Goal: Transaction & Acquisition: Purchase product/service

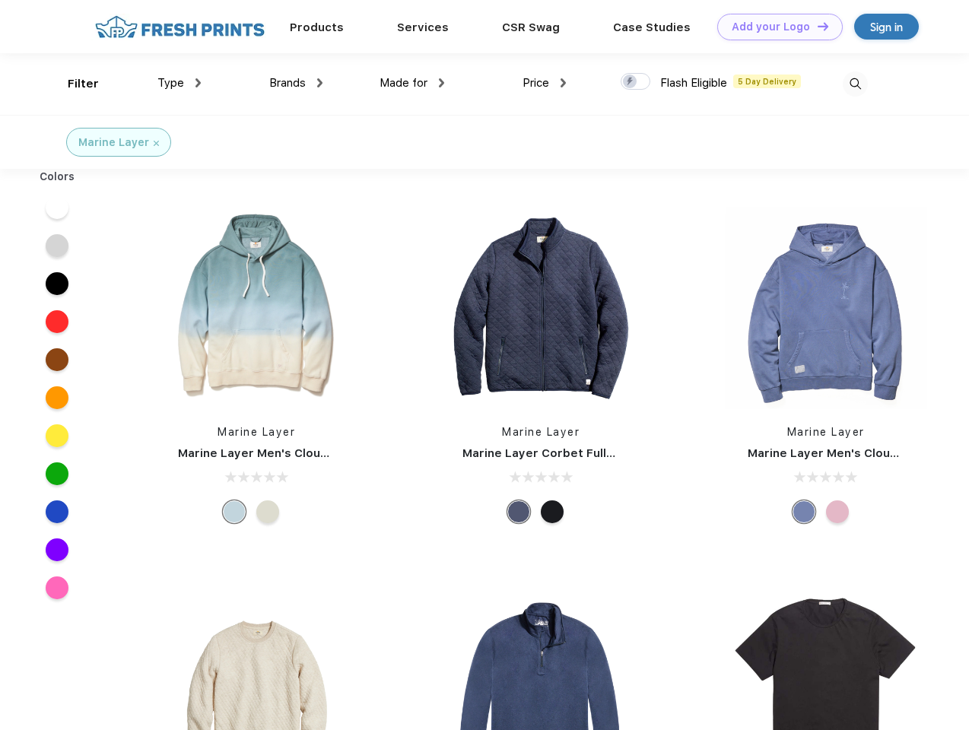
scroll to position [1, 0]
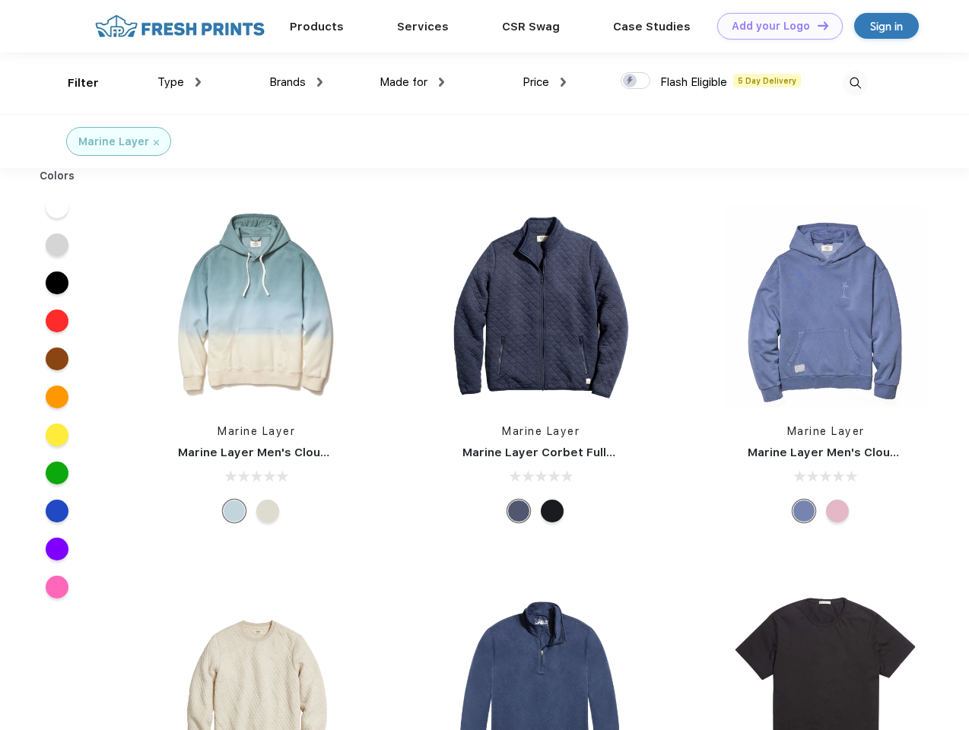
click at [775, 26] on link "Add your Logo Design Tool" at bounding box center [780, 26] width 126 height 27
click at [0, 0] on div "Design Tool" at bounding box center [0, 0] width 0 height 0
click at [816, 25] on link "Add your Logo Design Tool" at bounding box center [780, 26] width 126 height 27
click at [73, 83] on div "Filter" at bounding box center [83, 83] width 31 height 17
click at [180, 82] on span "Type" at bounding box center [170, 82] width 27 height 14
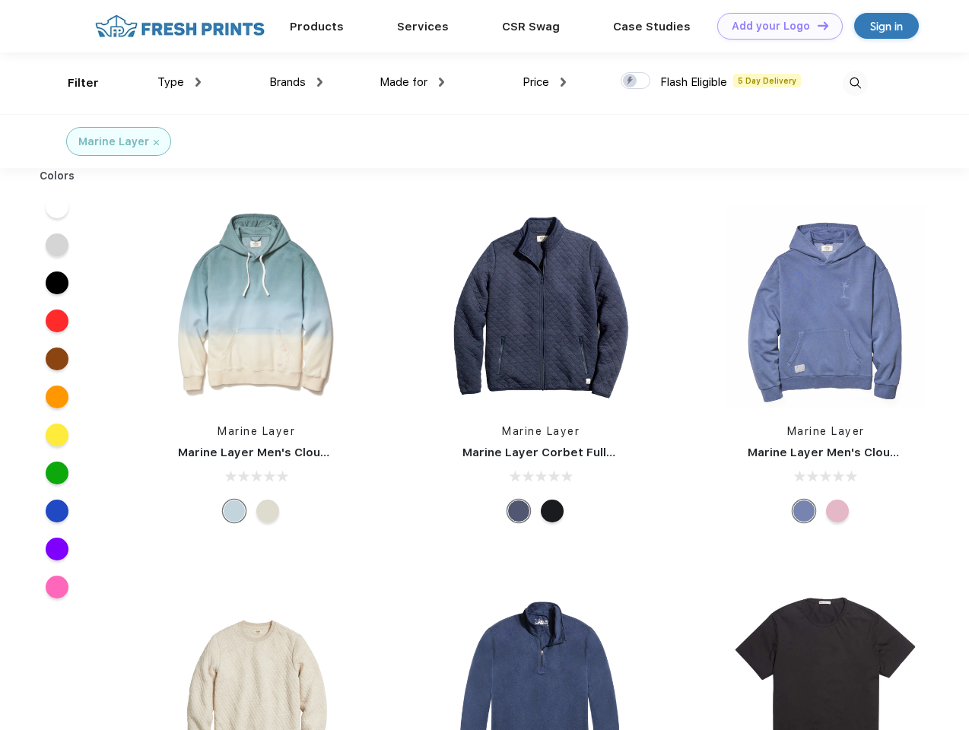
click at [296, 82] on span "Brands" at bounding box center [287, 82] width 37 height 14
click at [412, 82] on span "Made for" at bounding box center [404, 82] width 48 height 14
click at [545, 82] on span "Price" at bounding box center [536, 82] width 27 height 14
click at [636, 81] on div at bounding box center [636, 80] width 30 height 17
click at [631, 81] on input "checkbox" at bounding box center [626, 77] width 10 height 10
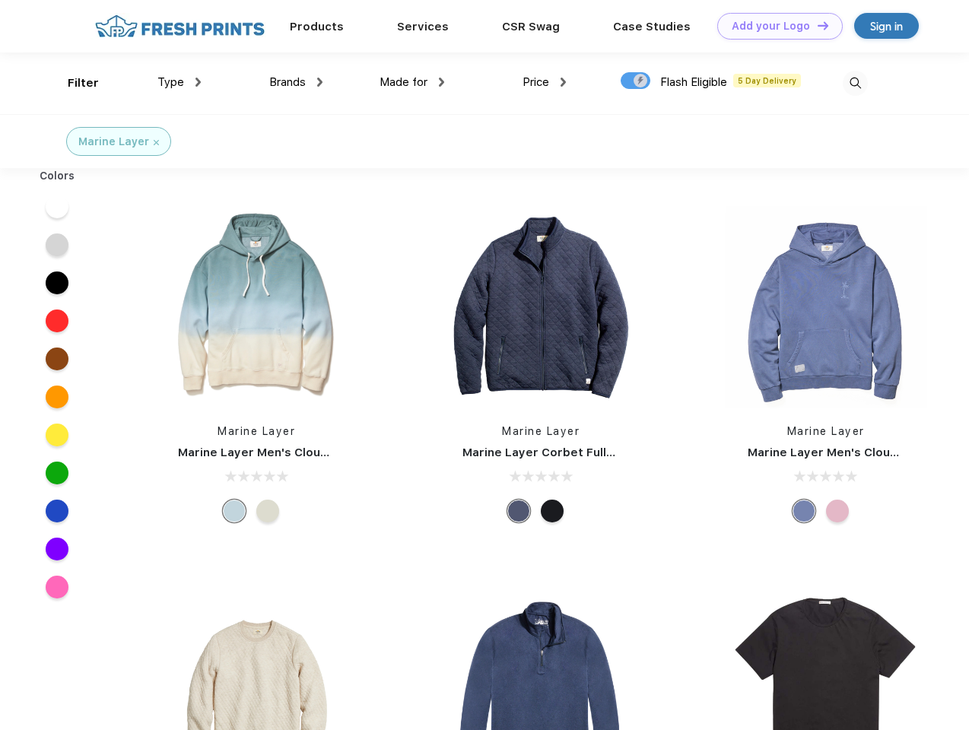
click at [855, 83] on img at bounding box center [855, 83] width 25 height 25
